Goal: Task Accomplishment & Management: Use online tool/utility

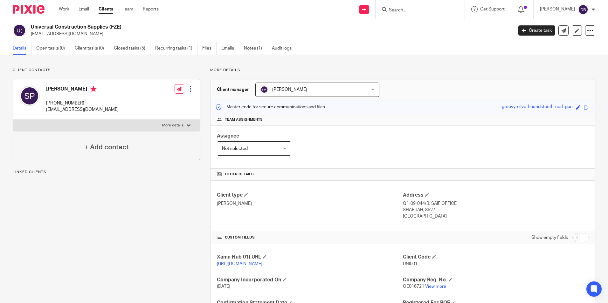
click at [415, 11] on input "Search" at bounding box center [416, 11] width 57 height 6
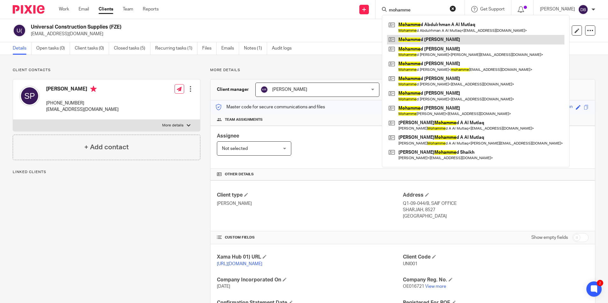
type input "mohamme"
click at [446, 40] on link at bounding box center [475, 40] width 177 height 10
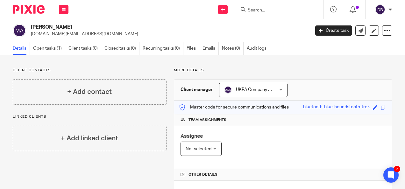
drag, startPoint x: 31, startPoint y: 27, endPoint x: 118, endPoint y: 39, distance: 87.4
click at [118, 39] on div "Mohammed Raaid Ali mraaid.edu@gmail.com Create task Update from Companies House…" at bounding box center [202, 30] width 405 height 23
drag, startPoint x: 118, startPoint y: 39, endPoint x: 98, endPoint y: 29, distance: 22.8
click at [98, 29] on h2 "Mohammed Raaid Ali" at bounding box center [140, 27] width 219 height 7
click at [110, 34] on p "mraaid.edu@gmail.com" at bounding box center [168, 34] width 275 height 6
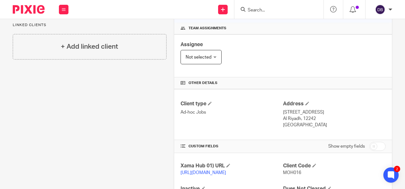
scroll to position [127, 0]
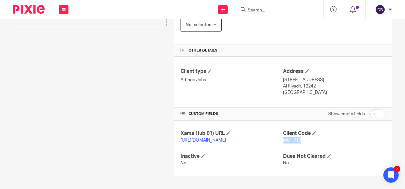
drag, startPoint x: 279, startPoint y: 133, endPoint x: 301, endPoint y: 136, distance: 21.9
click at [301, 137] on p "MOH016" at bounding box center [334, 140] width 102 height 6
drag, startPoint x: 301, startPoint y: 136, endPoint x: 301, endPoint y: 142, distance: 5.4
click at [301, 142] on div "Client Code MOH016" at bounding box center [334, 136] width 102 height 13
click at [124, 128] on div "Client contacts + Add contact Linked clients + Add linked client" at bounding box center [85, 60] width 161 height 233
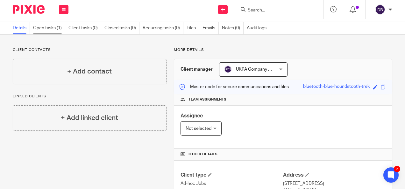
scroll to position [0, 0]
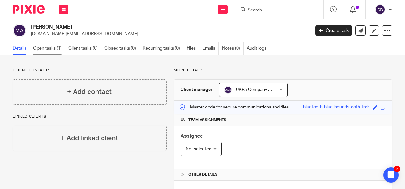
click at [39, 48] on link "Open tasks (1)" at bounding box center [49, 48] width 32 height 12
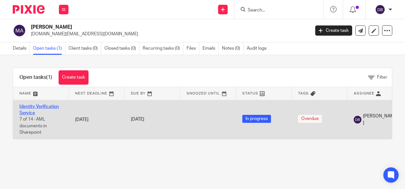
click at [35, 106] on link "Identity Verification Service" at bounding box center [38, 109] width 39 height 11
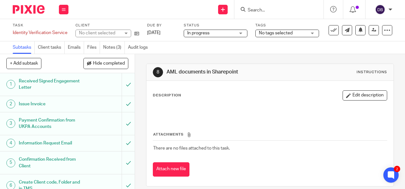
click at [41, 104] on h1 "Issue Invoice" at bounding box center [51, 104] width 64 height 10
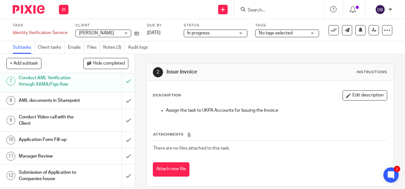
scroll to position [159, 0]
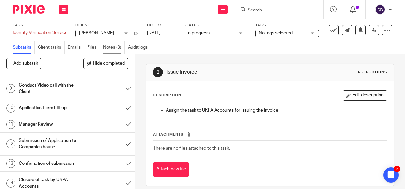
click at [111, 46] on link "Notes (3)" at bounding box center [114, 47] width 22 height 12
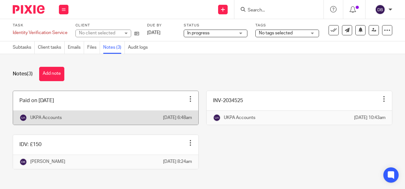
scroll to position [15, 0]
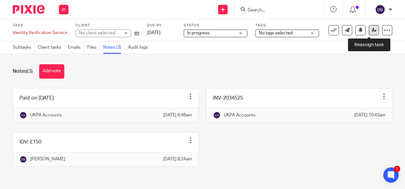
click at [371, 31] on icon at bounding box center [373, 30] width 5 height 5
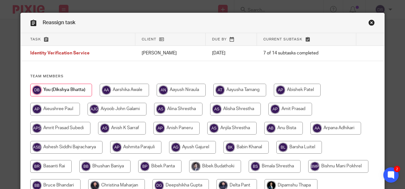
click at [369, 23] on link "Close this dialog window" at bounding box center [371, 23] width 6 height 9
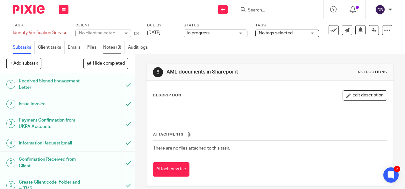
click at [115, 47] on link "Notes (3)" at bounding box center [114, 47] width 22 height 12
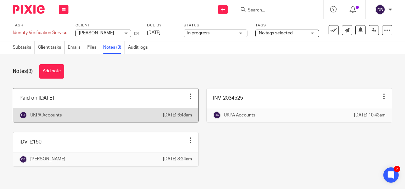
scroll to position [15, 0]
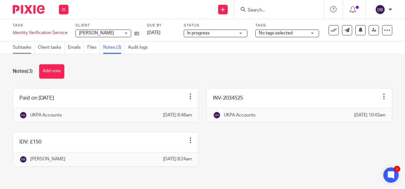
click at [24, 45] on link "Subtasks" at bounding box center [24, 47] width 22 height 12
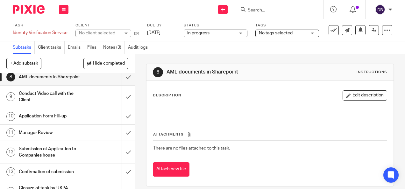
scroll to position [170, 0]
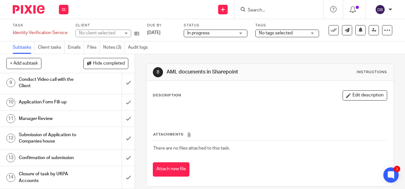
click at [52, 176] on h1 "Closure of task by UKPA Accounts" at bounding box center [51, 177] width 64 height 16
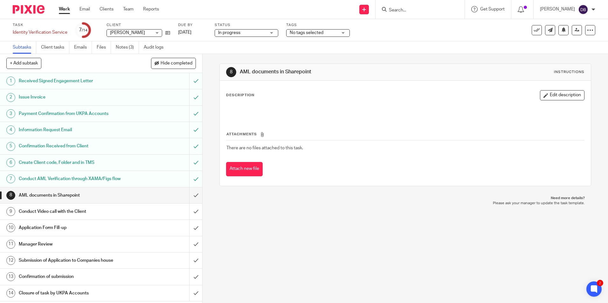
click at [404, 9] on input "Search" at bounding box center [416, 11] width 57 height 6
